Goal: Task Accomplishment & Management: Use online tool/utility

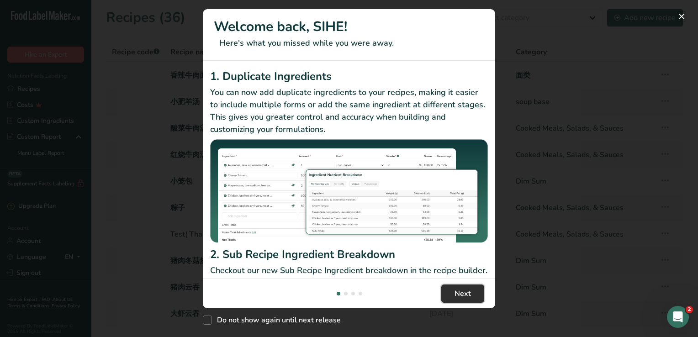
click at [463, 291] on span "Next" at bounding box center [462, 293] width 16 height 11
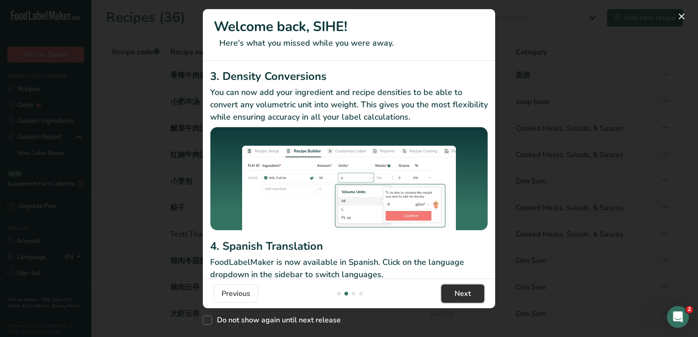
click at [463, 291] on span "Next" at bounding box center [462, 293] width 16 height 11
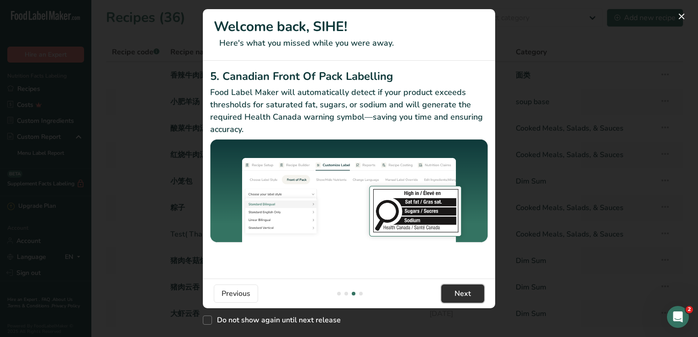
click at [463, 291] on span "Next" at bounding box center [462, 293] width 16 height 11
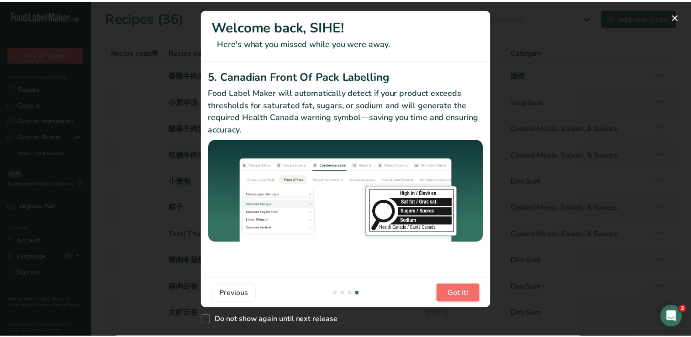
scroll to position [0, 877]
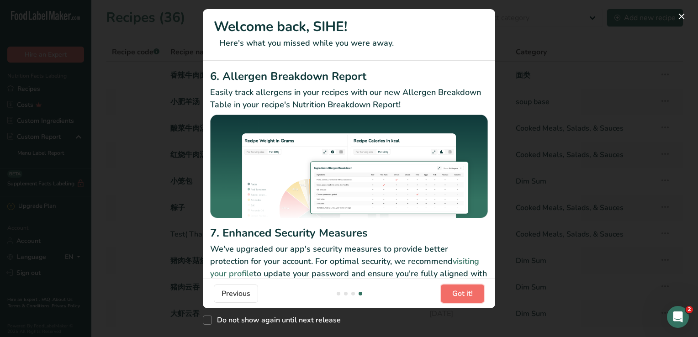
click at [463, 291] on span "Got it!" at bounding box center [462, 293] width 21 height 11
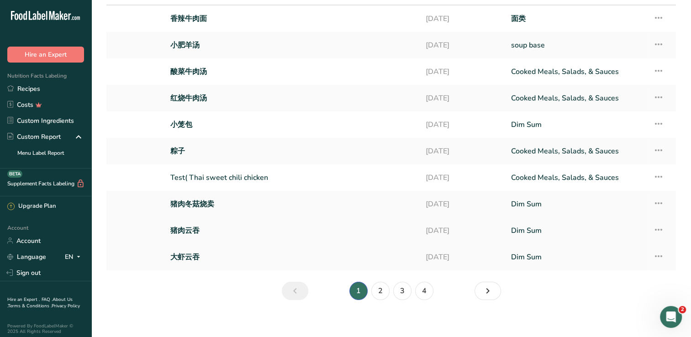
scroll to position [63, 0]
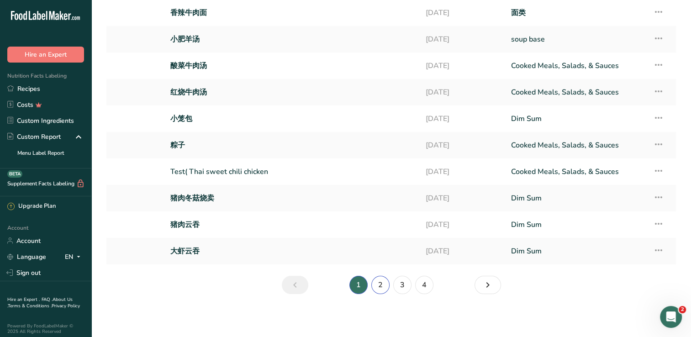
click at [383, 285] on link "2" at bounding box center [380, 285] width 18 height 18
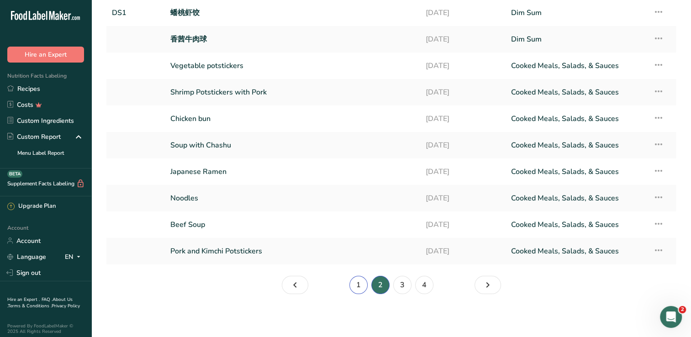
click at [360, 285] on link "1" at bounding box center [358, 285] width 18 height 18
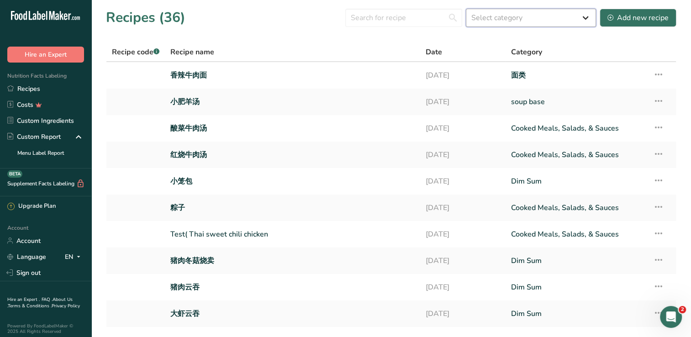
click at [521, 16] on select "Select category All Baked Goods [GEOGRAPHIC_DATA] Confectionery Cooked Meals, S…" at bounding box center [531, 18] width 130 height 18
click at [507, 14] on select "Select category All Baked Goods [GEOGRAPHIC_DATA] Confectionery Cooked Meals, S…" at bounding box center [531, 18] width 130 height 18
click at [402, 15] on input "text" at bounding box center [403, 18] width 117 height 18
click at [393, 19] on input "text" at bounding box center [403, 18] width 117 height 18
type input "k"
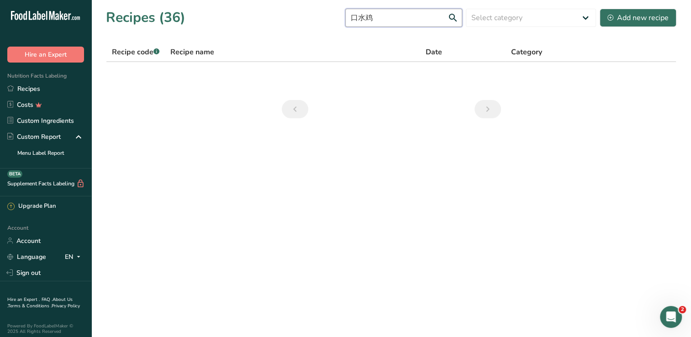
drag, startPoint x: 384, startPoint y: 15, endPoint x: 334, endPoint y: 18, distance: 49.9
click at [334, 18] on div "Recipes (36) 口水鸡 Select category All Baked Goods [GEOGRAPHIC_DATA] Confectioner…" at bounding box center [391, 17] width 570 height 21
type input "盐"
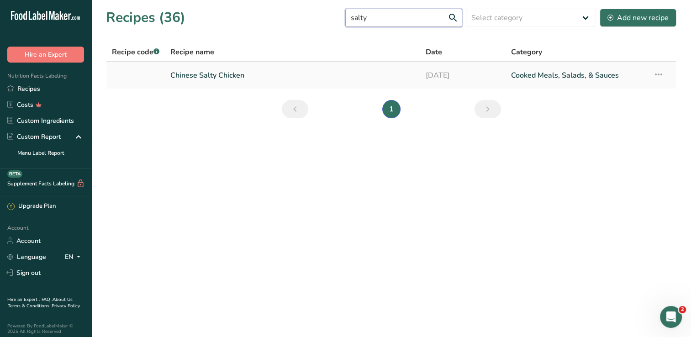
type input "salty"
click at [234, 77] on link "Chinese Salty Chicken" at bounding box center [292, 75] width 244 height 19
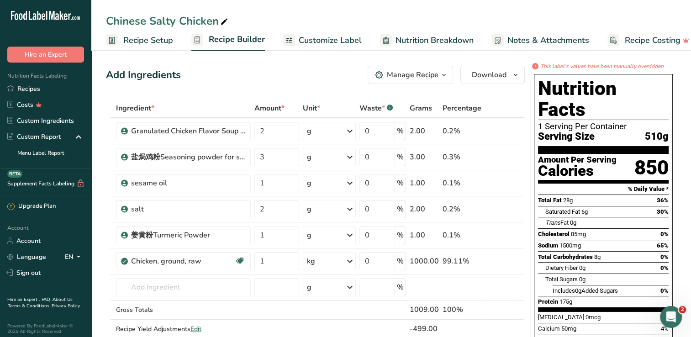
click at [137, 41] on span "Recipe Setup" at bounding box center [148, 40] width 50 height 12
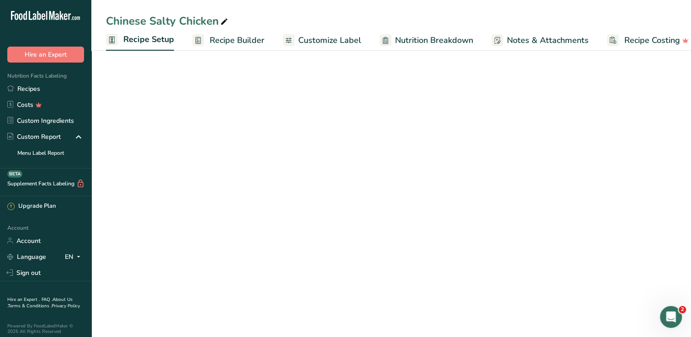
scroll to position [0, 3]
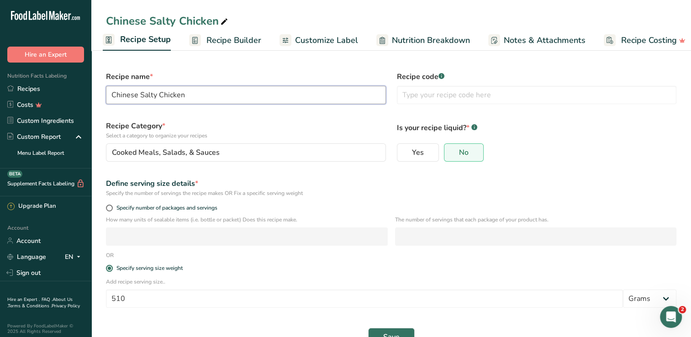
drag, startPoint x: 201, startPoint y: 98, endPoint x: 104, endPoint y: 92, distance: 97.9
click at [104, 92] on div "Recipe name * Chinese Salty Chicken" at bounding box center [245, 88] width 291 height 44
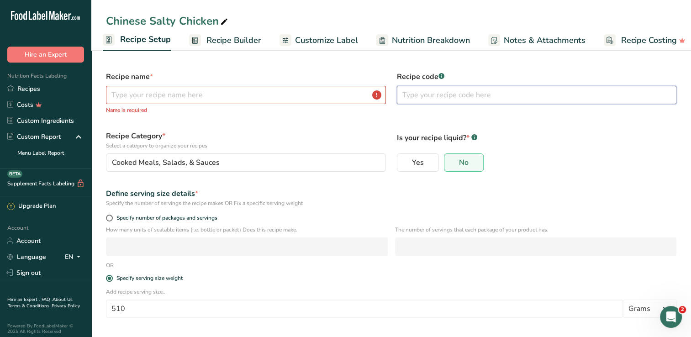
click at [445, 91] on input "text" at bounding box center [537, 95] width 280 height 18
paste input "Chinese Salty Chicken"
type input "Chinese Salty Chicken"
click at [149, 94] on input "text" at bounding box center [246, 95] width 280 height 18
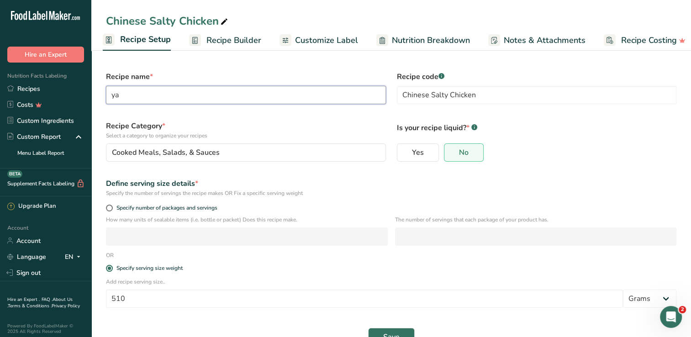
type input "y"
type input "盐焗鸡"
click at [331, 265] on label "Specify serving size weight" at bounding box center [391, 268] width 570 height 7
click at [112, 265] on input "Specify serving size weight" at bounding box center [109, 268] width 6 height 6
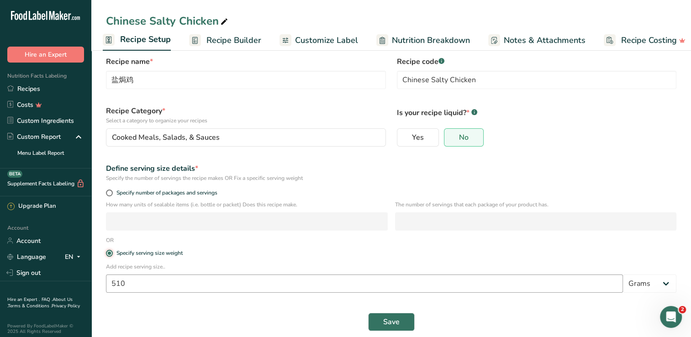
scroll to position [24, 0]
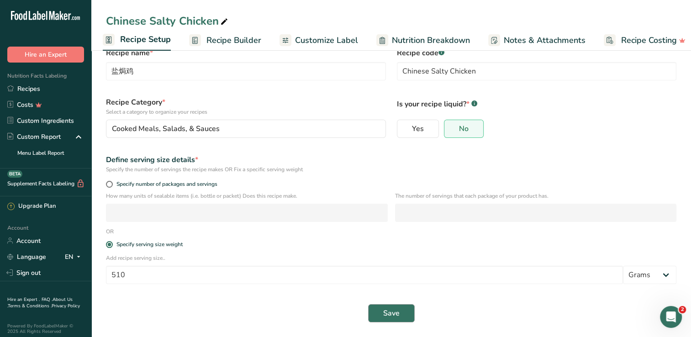
click at [390, 303] on div "Save" at bounding box center [390, 313] width 581 height 29
click at [394, 311] on span "Save" at bounding box center [391, 313] width 16 height 11
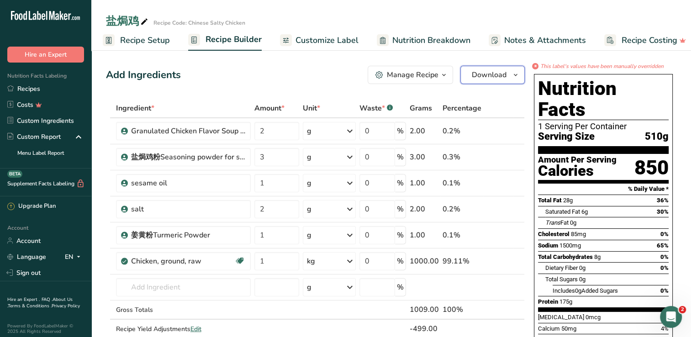
click at [507, 79] on button "Download" at bounding box center [492, 75] width 64 height 18
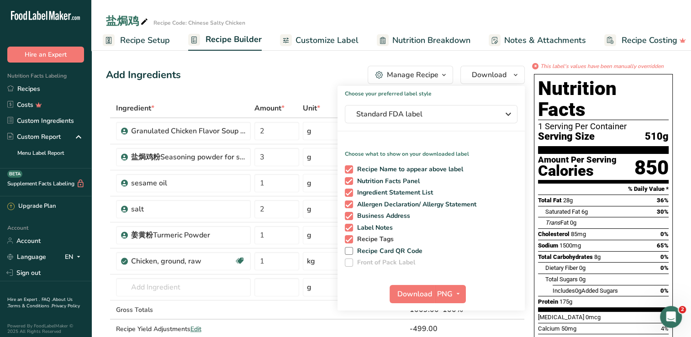
click at [365, 238] on span "Recipe Tags" at bounding box center [373, 239] width 41 height 8
click at [351, 238] on input "Recipe Tags" at bounding box center [348, 239] width 6 height 6
checkbox input "false"
click at [371, 228] on span "Label Notes" at bounding box center [373, 228] width 40 height 8
click at [351, 228] on input "Label Notes" at bounding box center [348, 228] width 6 height 6
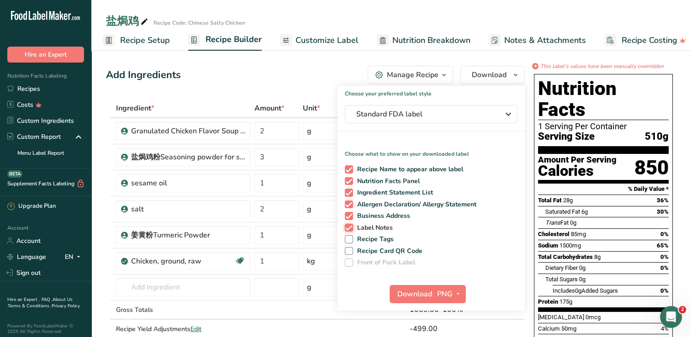
checkbox input "false"
click at [380, 189] on span "Ingredient Statement List" at bounding box center [393, 193] width 80 height 8
click at [351, 189] on input "Ingredient Statement List" at bounding box center [348, 192] width 6 height 6
checkbox input "false"
click at [376, 202] on span "Allergen Declaration/ Allergy Statement" at bounding box center [415, 204] width 124 height 8
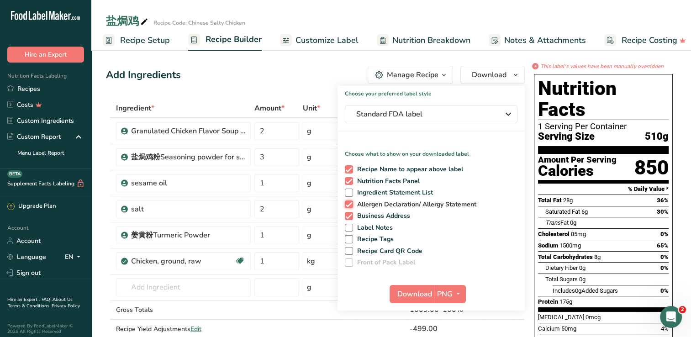
click at [351, 202] on input "Allergen Declaration/ Allergy Statement" at bounding box center [348, 204] width 6 height 6
checkbox input "false"
click at [373, 216] on span "Business Address" at bounding box center [382, 216] width 58 height 8
click at [351, 216] on input "Business Address" at bounding box center [348, 216] width 6 height 6
checkbox input "false"
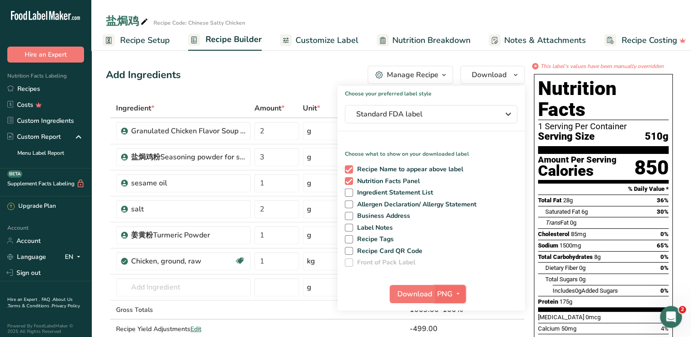
click at [452, 295] on span "button" at bounding box center [457, 294] width 11 height 11
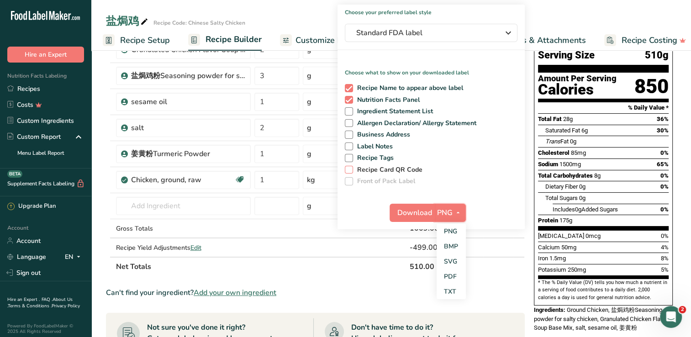
scroll to position [91, 0]
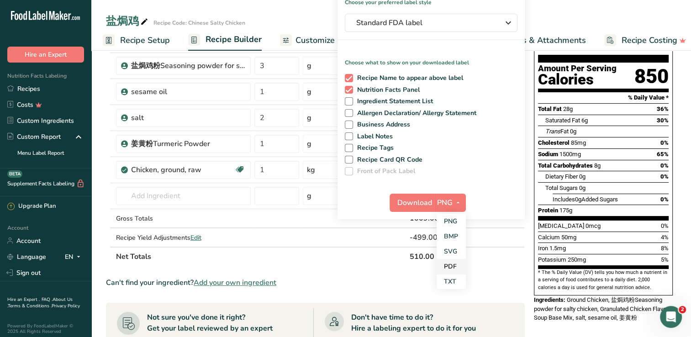
click at [451, 267] on link "PDF" at bounding box center [451, 266] width 29 height 15
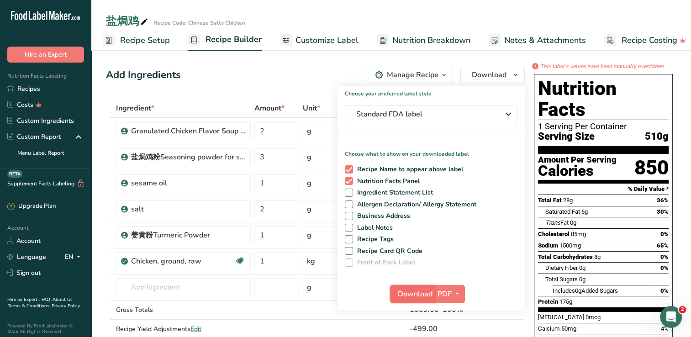
click at [409, 289] on span "Download" at bounding box center [415, 294] width 35 height 11
